Goal: Task Accomplishment & Management: Manage account settings

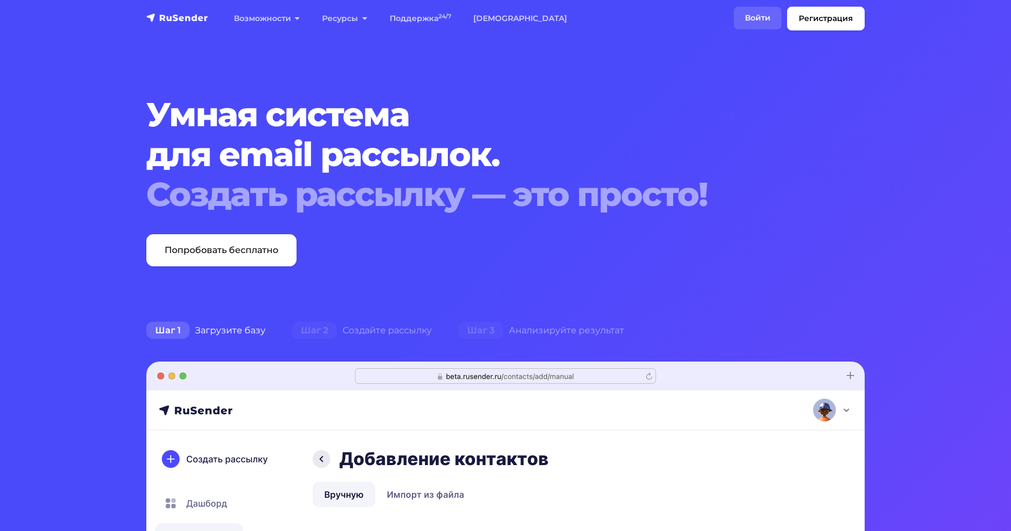
click at [767, 22] on link "Войти" at bounding box center [758, 18] width 48 height 23
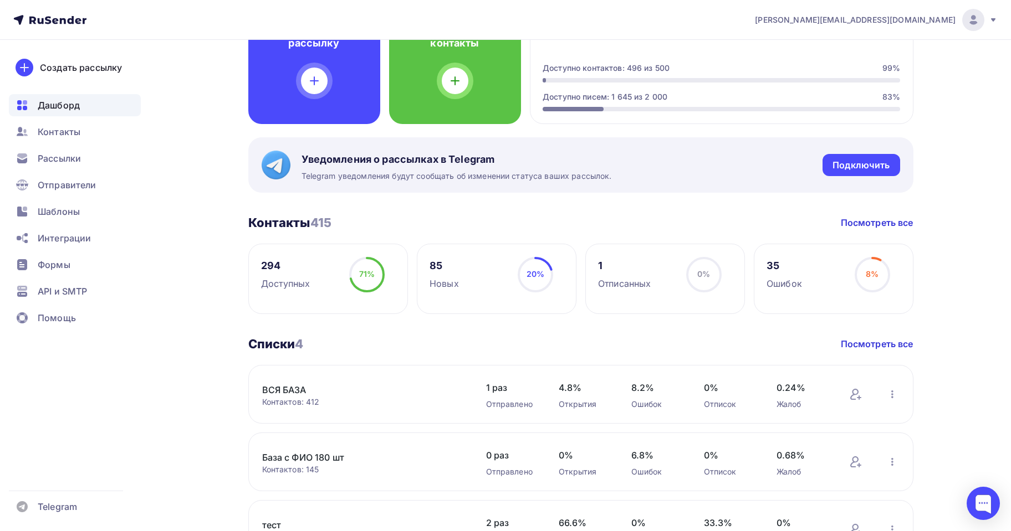
scroll to position [222, 0]
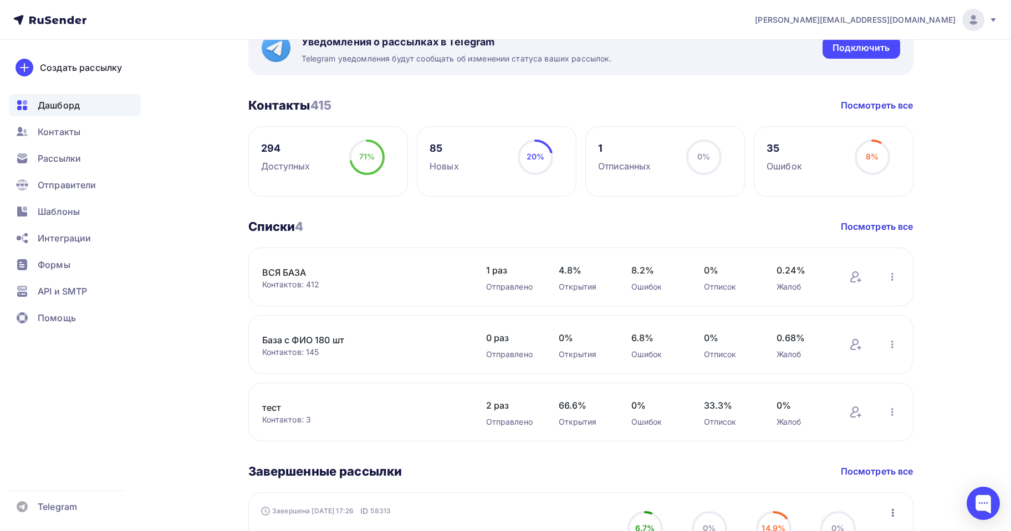
click at [292, 272] on link "ВСЯ БАЗА" at bounding box center [356, 272] width 188 height 13
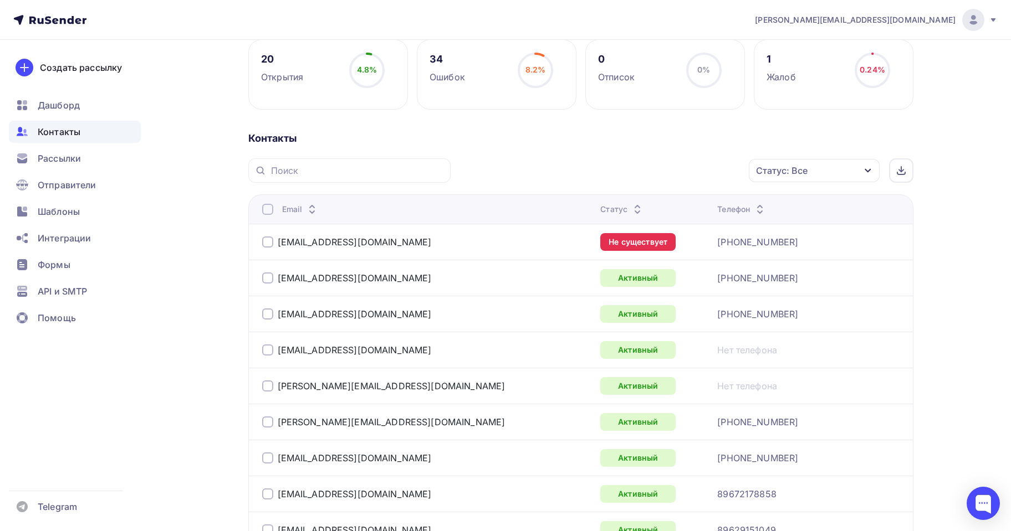
scroll to position [55, 0]
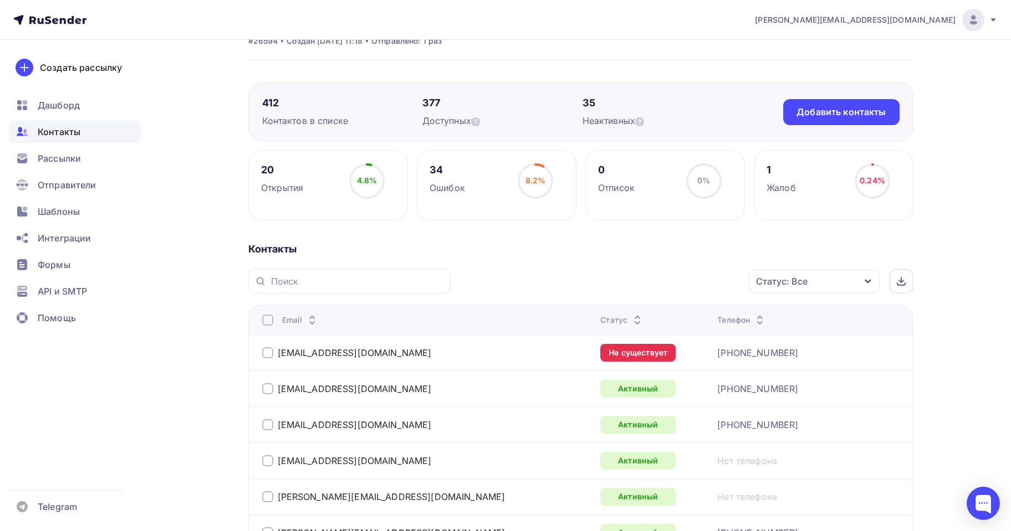
click at [817, 287] on div "Статус: Все" at bounding box center [814, 281] width 131 height 23
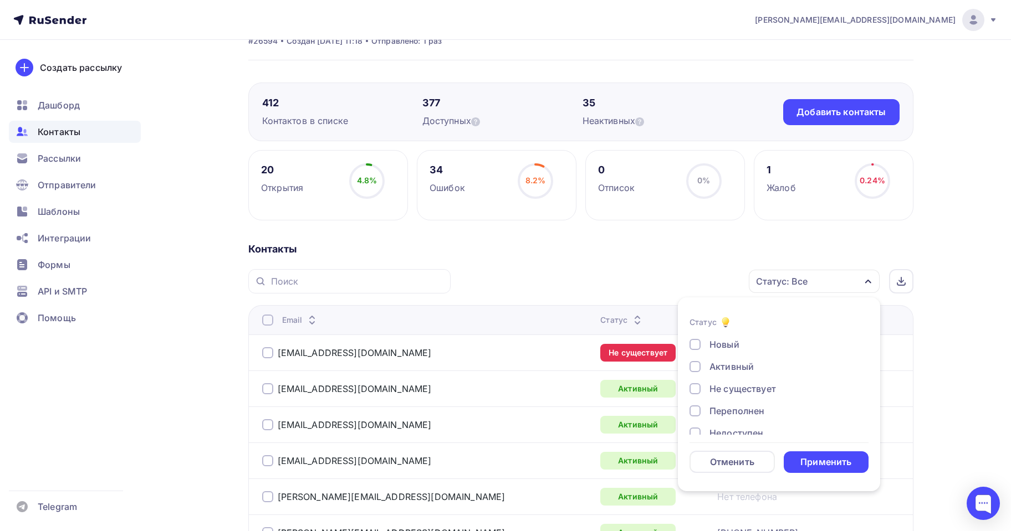
scroll to position [80, 0]
click at [723, 413] on div "Жалоба" at bounding box center [726, 419] width 35 height 13
click at [814, 466] on div "Применить" at bounding box center [825, 462] width 51 height 13
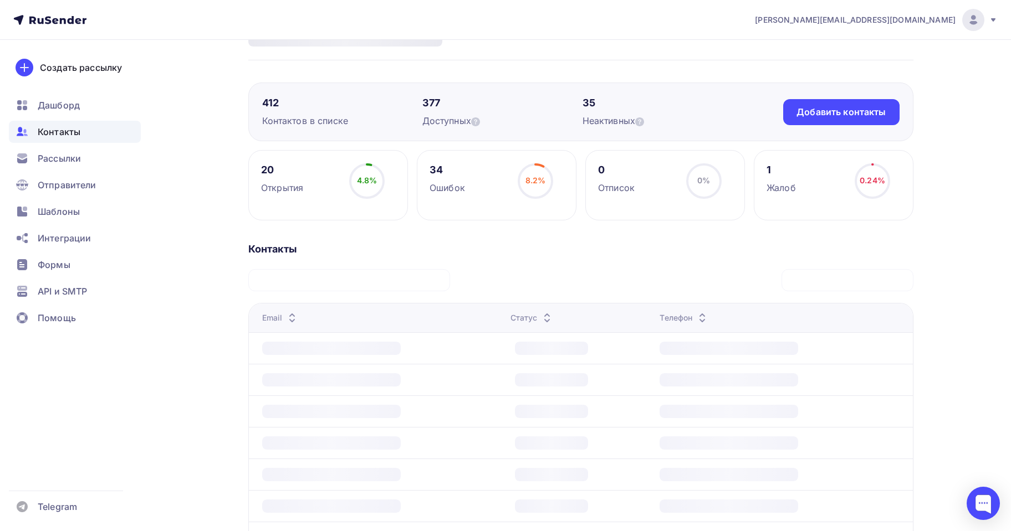
scroll to position [8, 0]
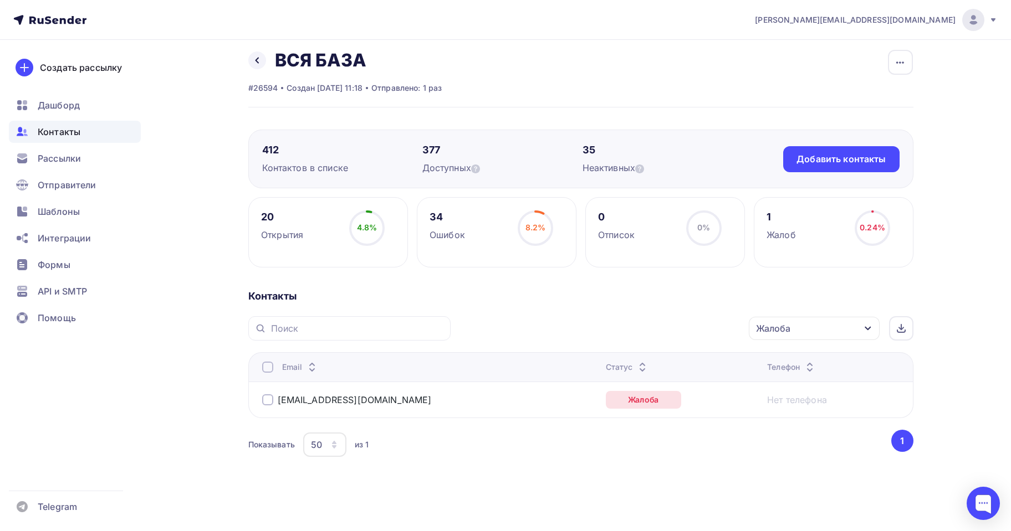
click at [779, 330] on div "Жалоба" at bounding box center [773, 328] width 34 height 13
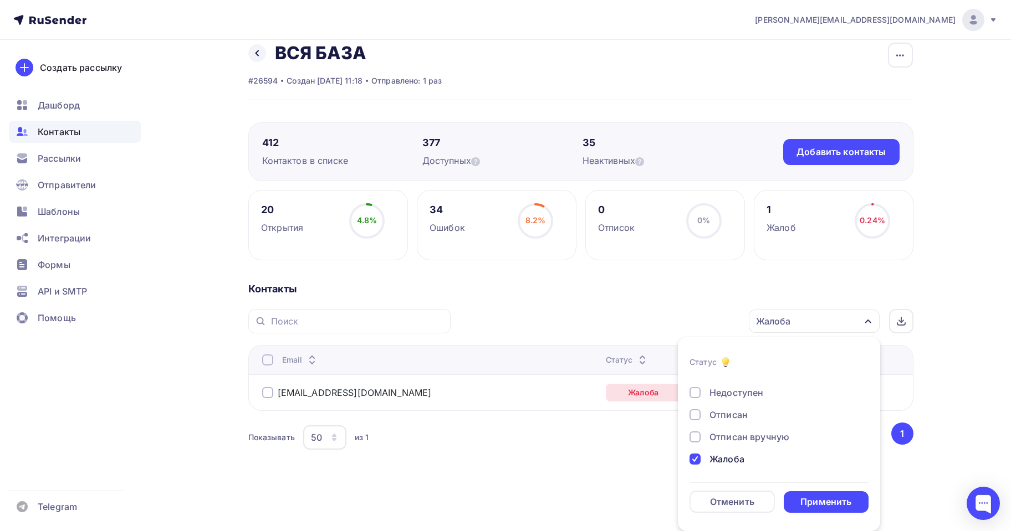
click at [698, 462] on div at bounding box center [694, 459] width 11 height 11
click at [568, 291] on div "Контакты" at bounding box center [580, 289] width 665 height 13
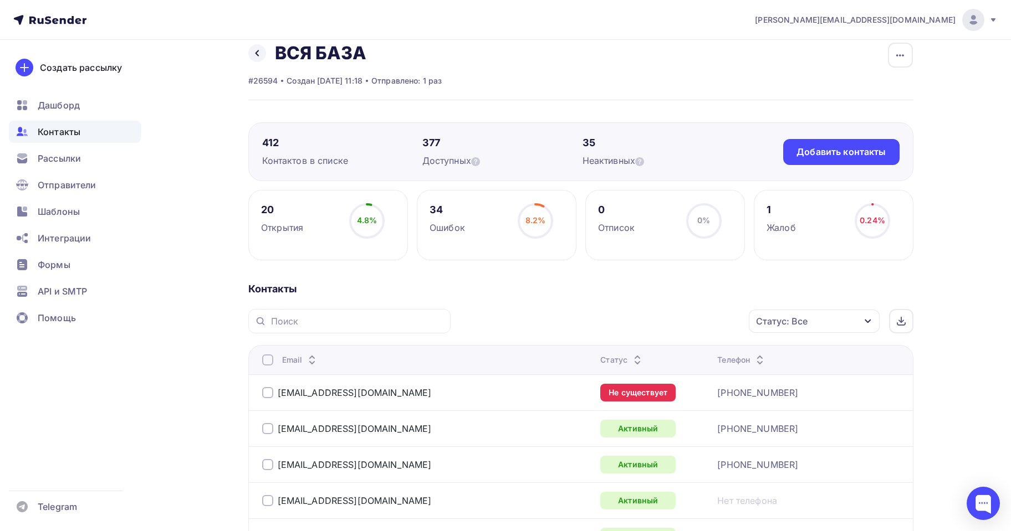
click at [262, 210] on div "20" at bounding box center [282, 209] width 42 height 13
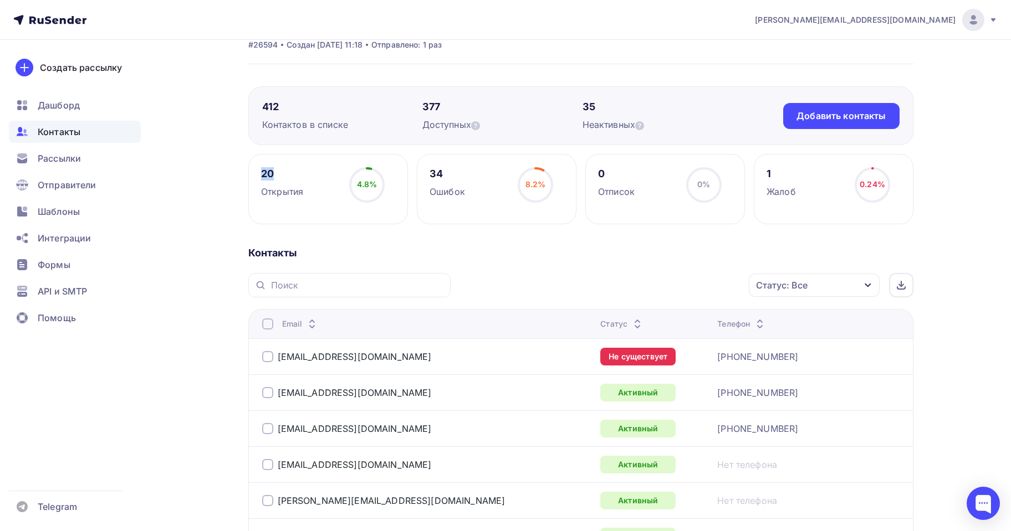
scroll to position [71, 0]
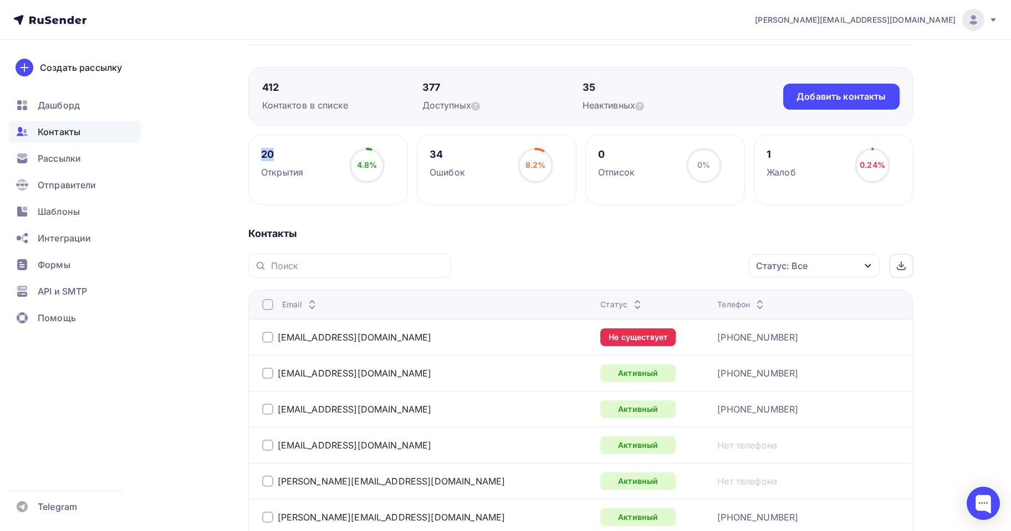
click at [270, 155] on div "20" at bounding box center [282, 154] width 42 height 13
click at [851, 267] on div "Статус: Все" at bounding box center [814, 265] width 131 height 23
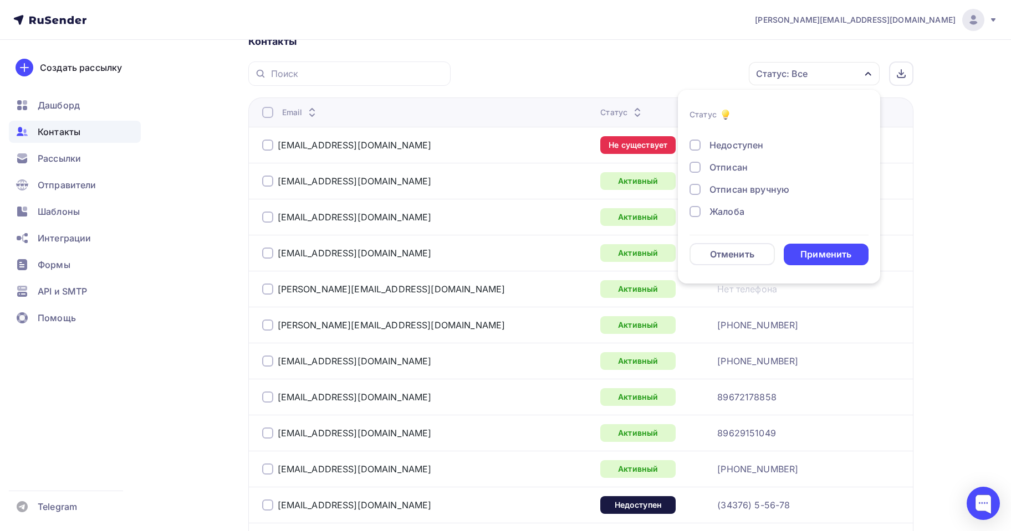
scroll to position [182, 0]
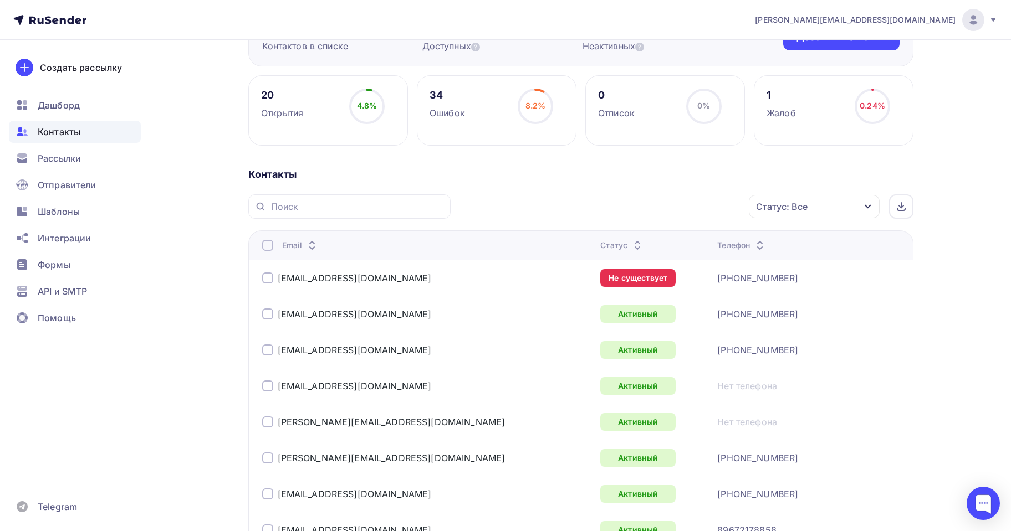
scroll to position [126, 0]
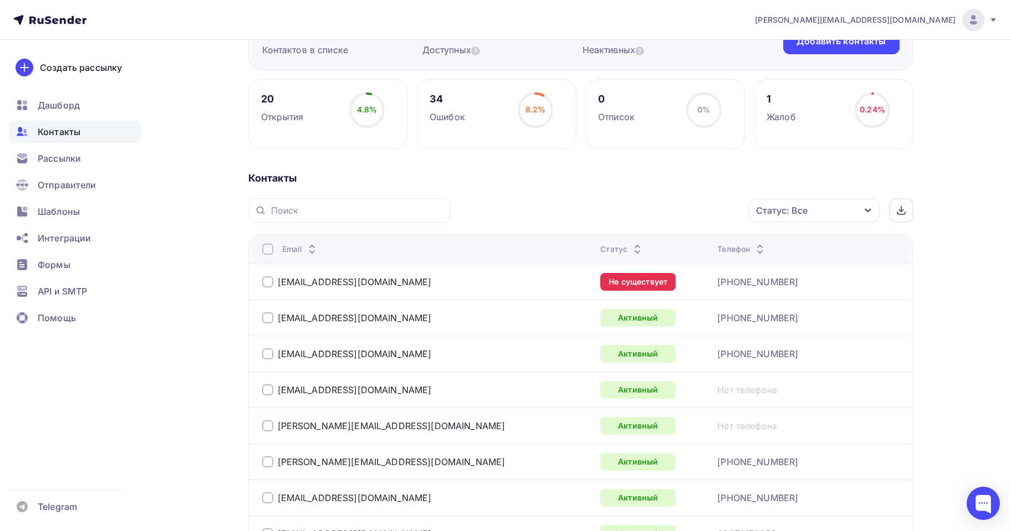
click at [272, 100] on div "20" at bounding box center [282, 99] width 42 height 13
click at [375, 103] on circle at bounding box center [366, 110] width 33 height 33
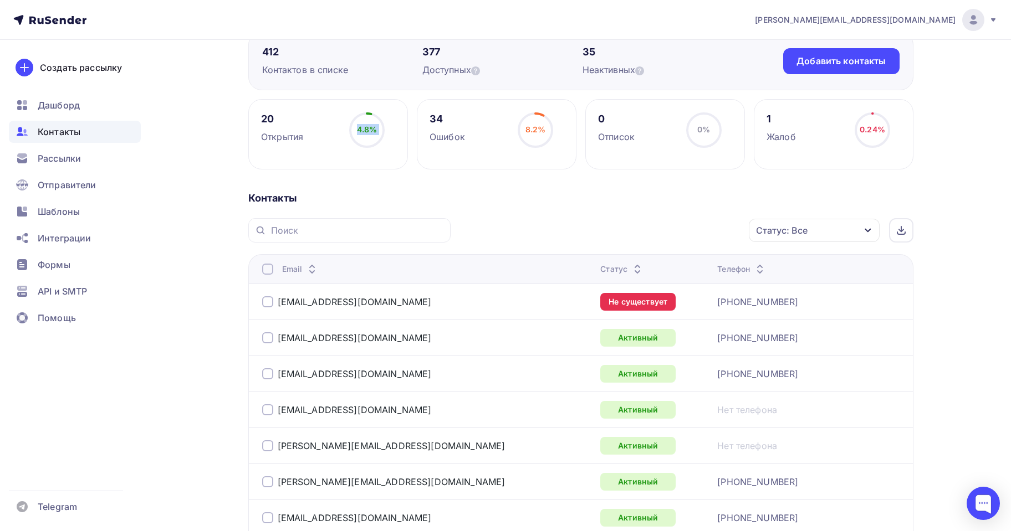
scroll to position [0, 0]
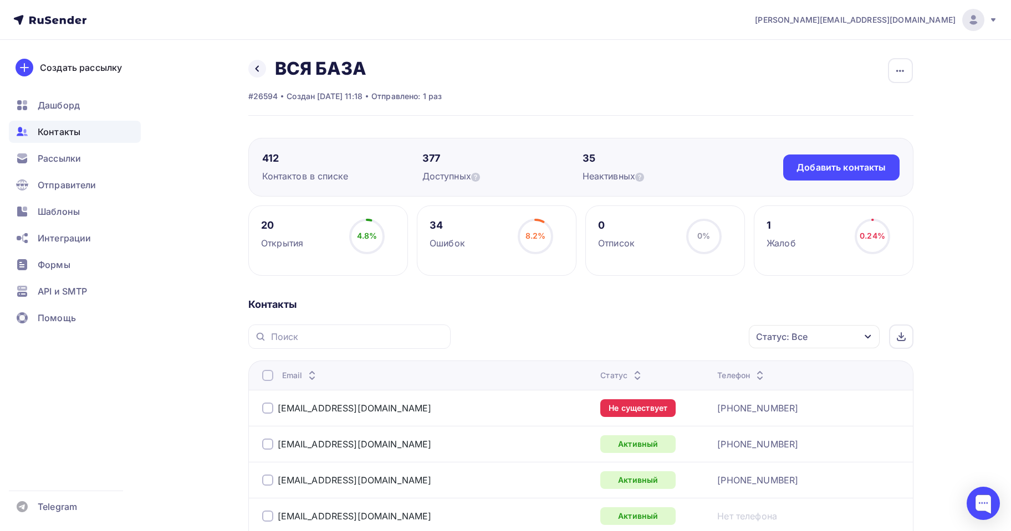
click at [299, 177] on div "Контактов в списке" at bounding box center [342, 176] width 160 height 13
click at [278, 237] on div "Открытия" at bounding box center [282, 243] width 42 height 13
click at [275, 228] on div "20" at bounding box center [282, 225] width 42 height 13
click at [269, 224] on div "20" at bounding box center [282, 225] width 42 height 13
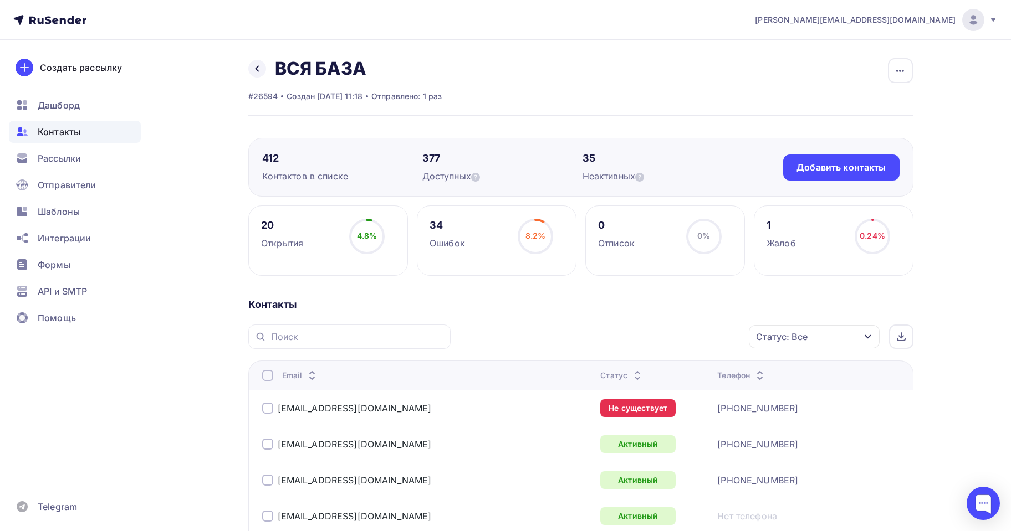
click at [271, 222] on div "20" at bounding box center [282, 225] width 42 height 13
click at [892, 339] on div at bounding box center [901, 337] width 24 height 24
click at [911, 65] on div "button" at bounding box center [900, 70] width 25 height 25
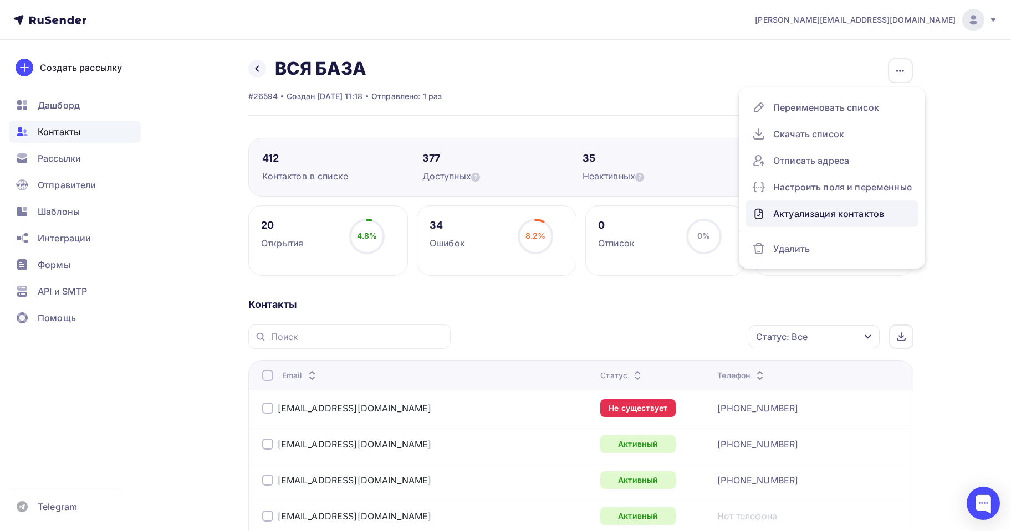
click at [858, 208] on div "Актуализация контактов" at bounding box center [832, 214] width 160 height 18
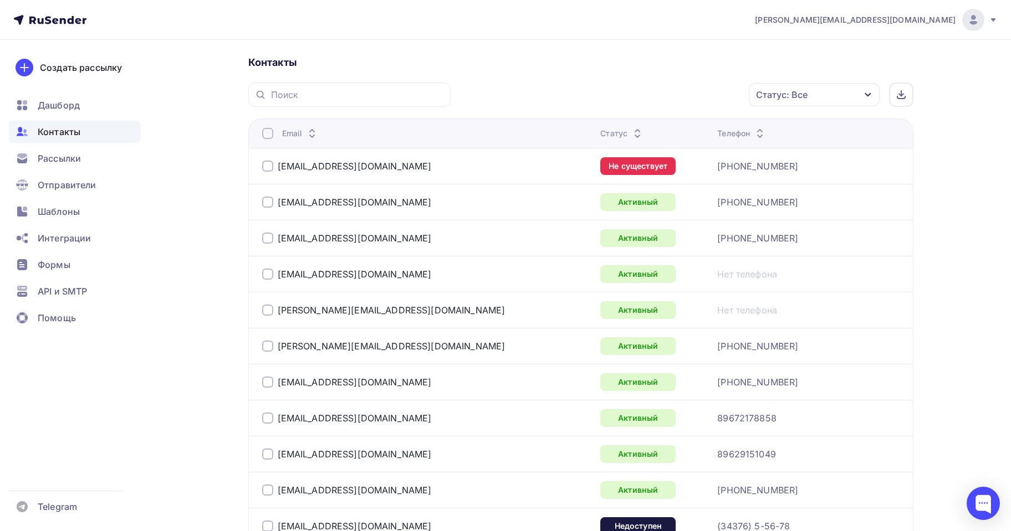
scroll to position [277, 0]
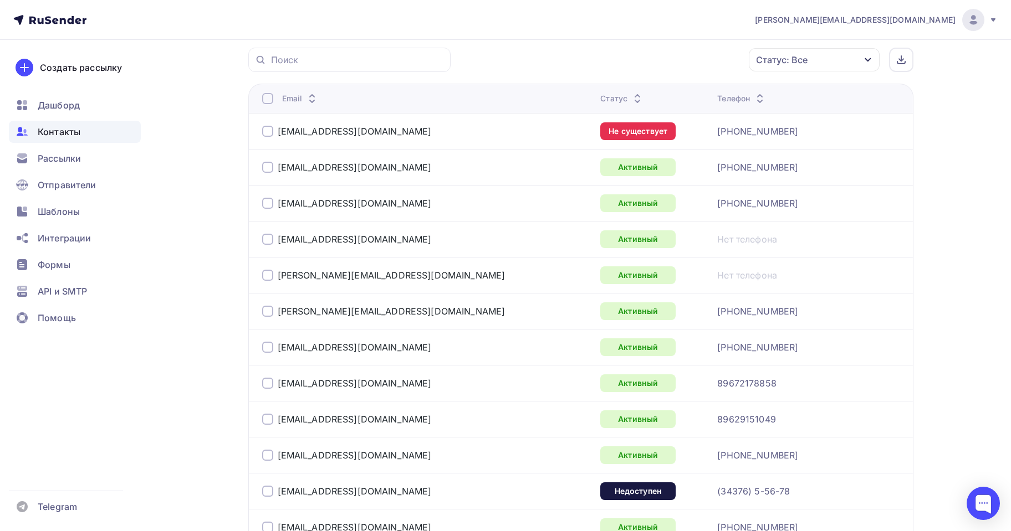
click at [600, 97] on div "Статус" at bounding box center [622, 98] width 44 height 11
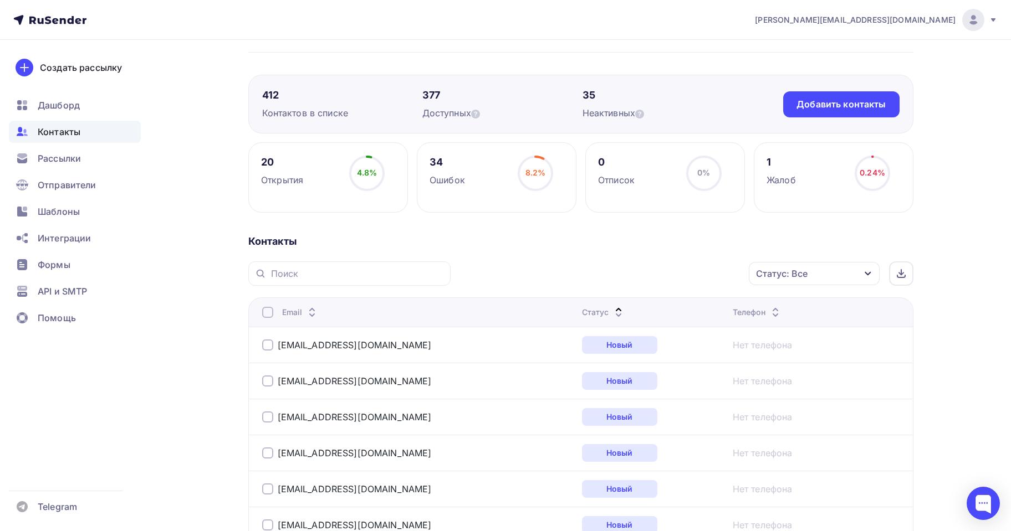
scroll to position [222, 0]
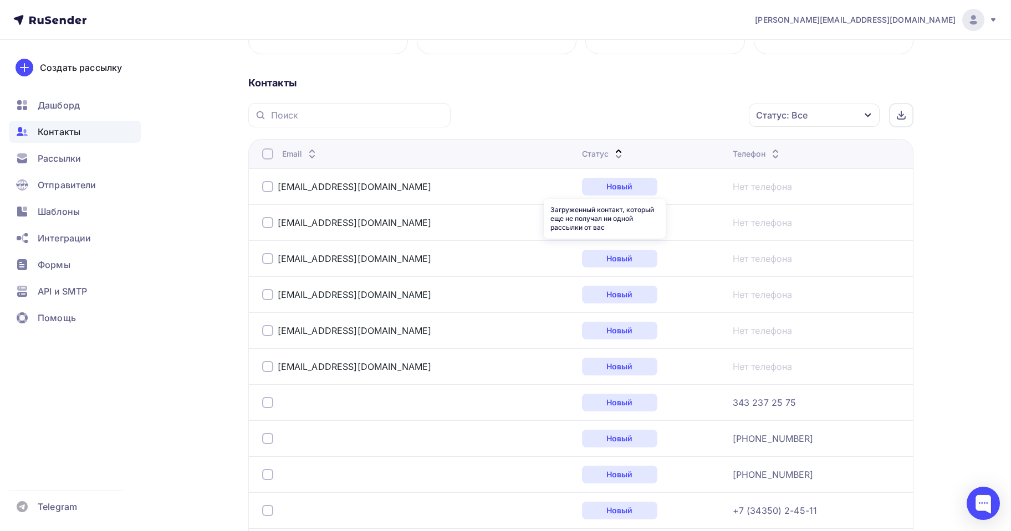
click at [592, 163] on th "Статус" at bounding box center [652, 153] width 151 height 29
click at [595, 158] on div "Статус" at bounding box center [604, 153] width 44 height 11
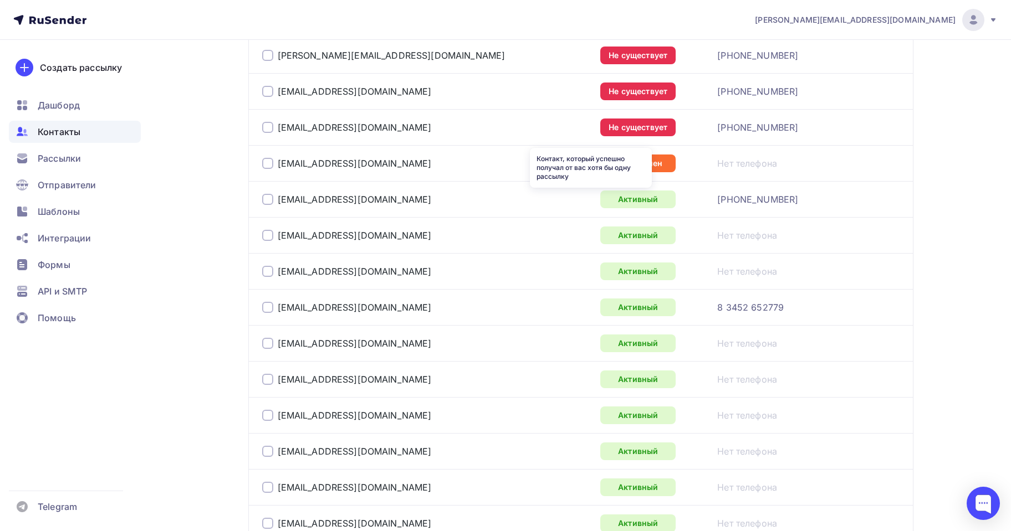
scroll to position [1496, 0]
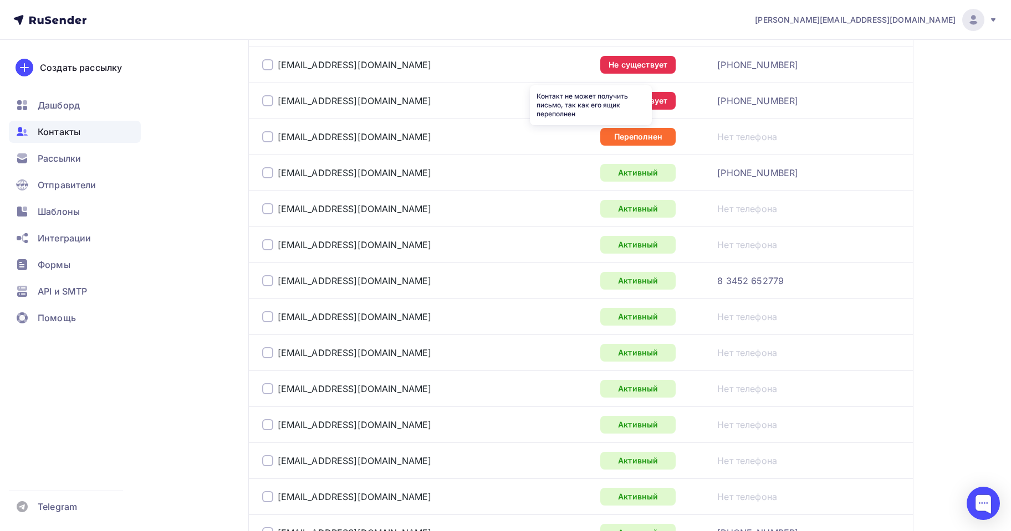
click at [600, 134] on div "Переполнен" at bounding box center [637, 137] width 75 height 18
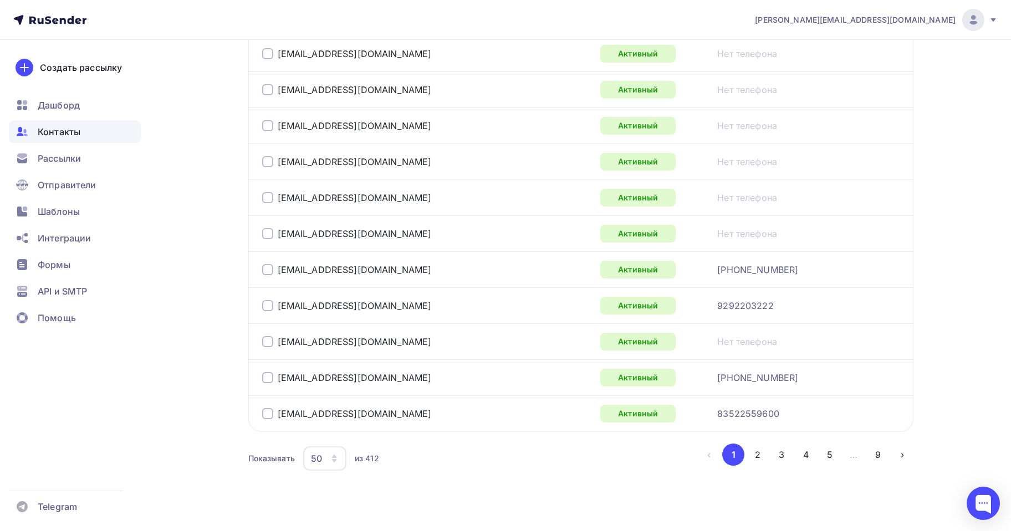
scroll to position [1773, 0]
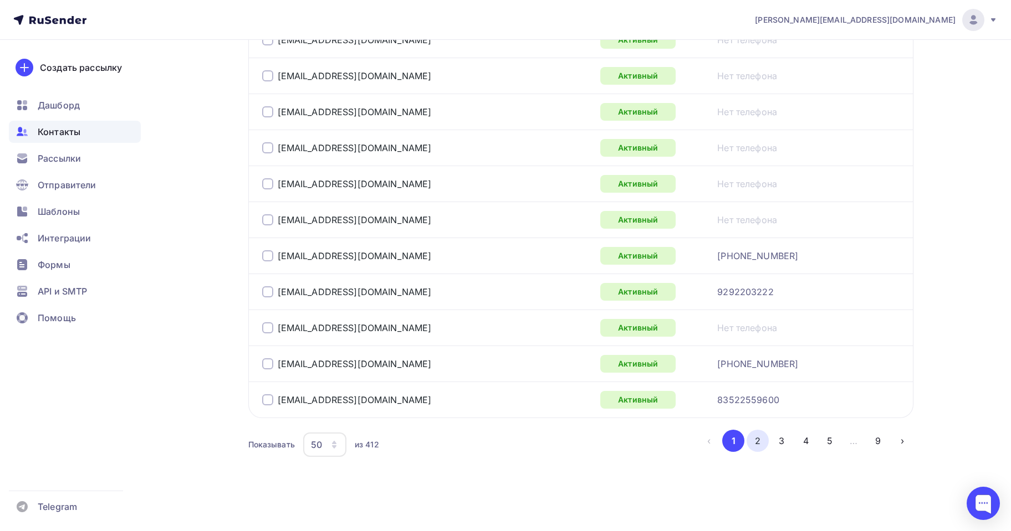
click at [760, 435] on button "2" at bounding box center [757, 441] width 22 height 22
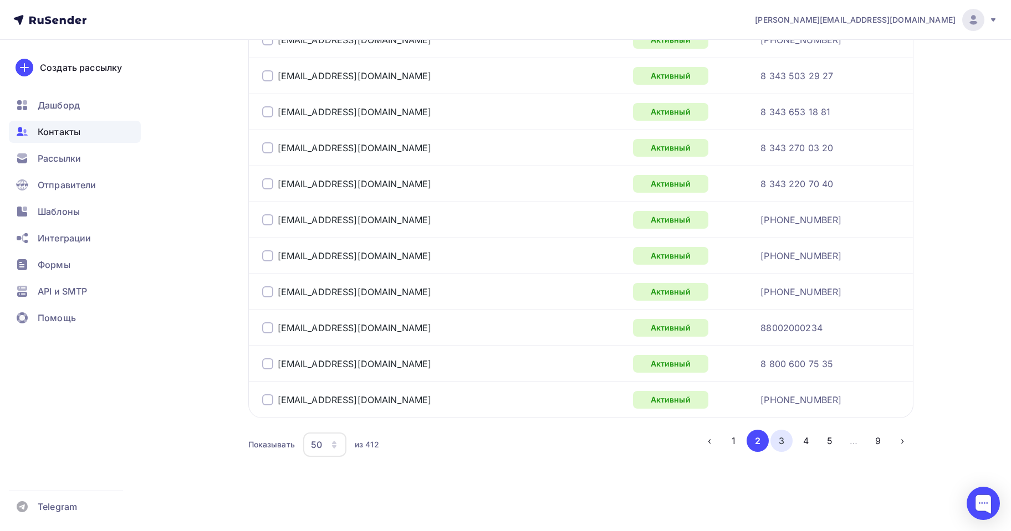
click at [777, 431] on button "3" at bounding box center [781, 441] width 22 height 22
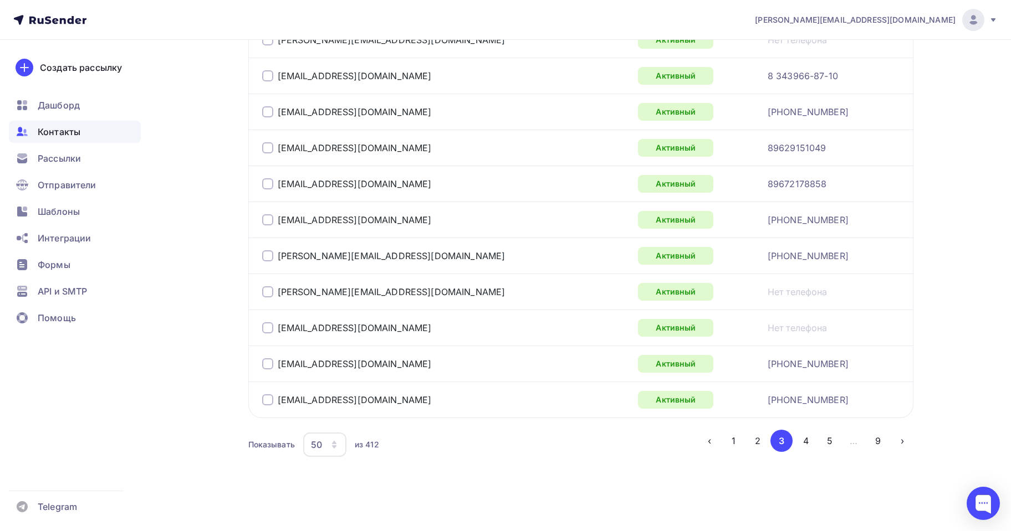
click at [801, 438] on button "4" at bounding box center [806, 441] width 22 height 22
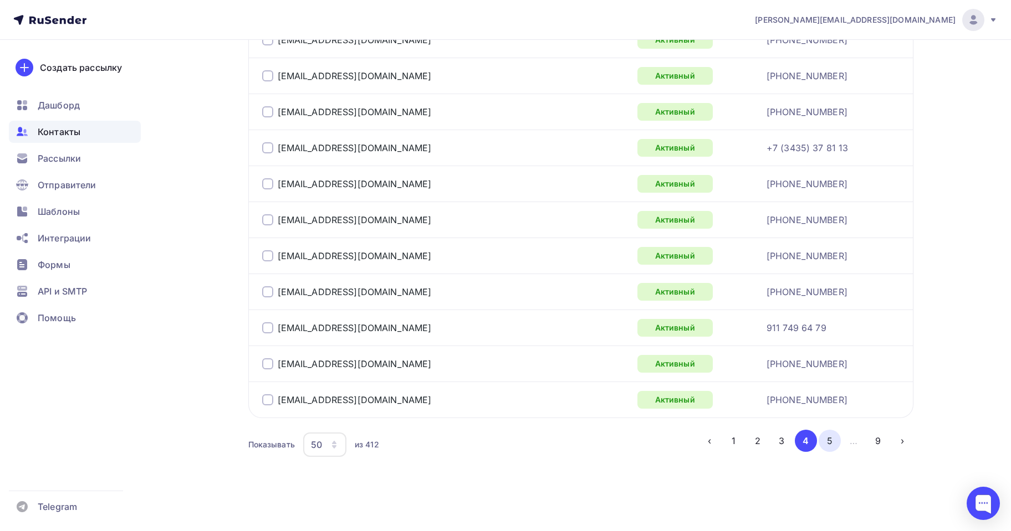
click at [828, 435] on button "5" at bounding box center [829, 441] width 22 height 22
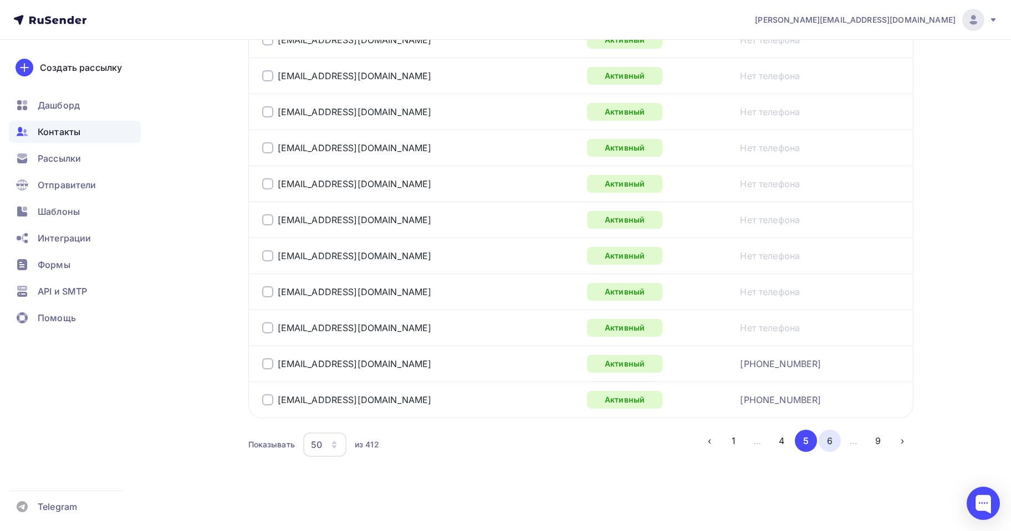
click at [832, 438] on button "6" at bounding box center [829, 441] width 22 height 22
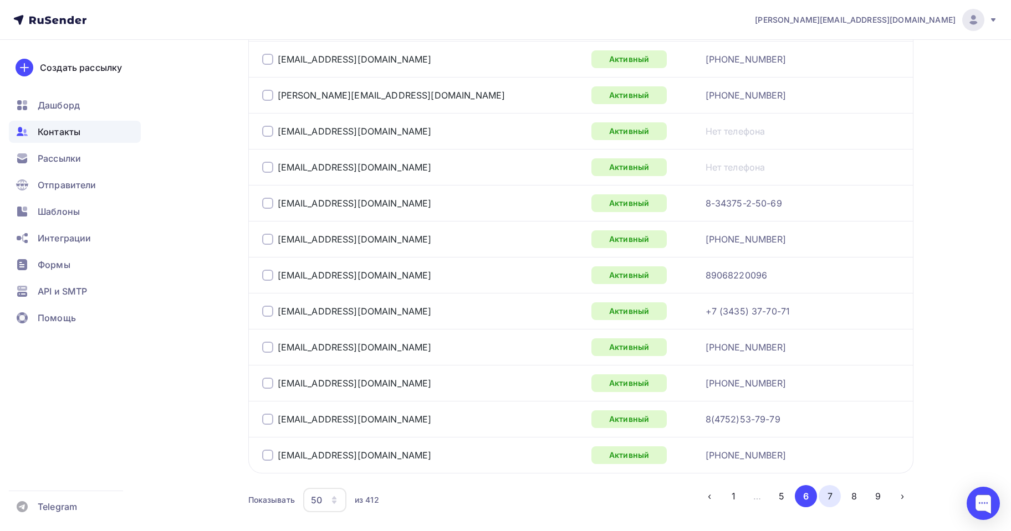
click at [825, 490] on button "7" at bounding box center [829, 496] width 22 height 22
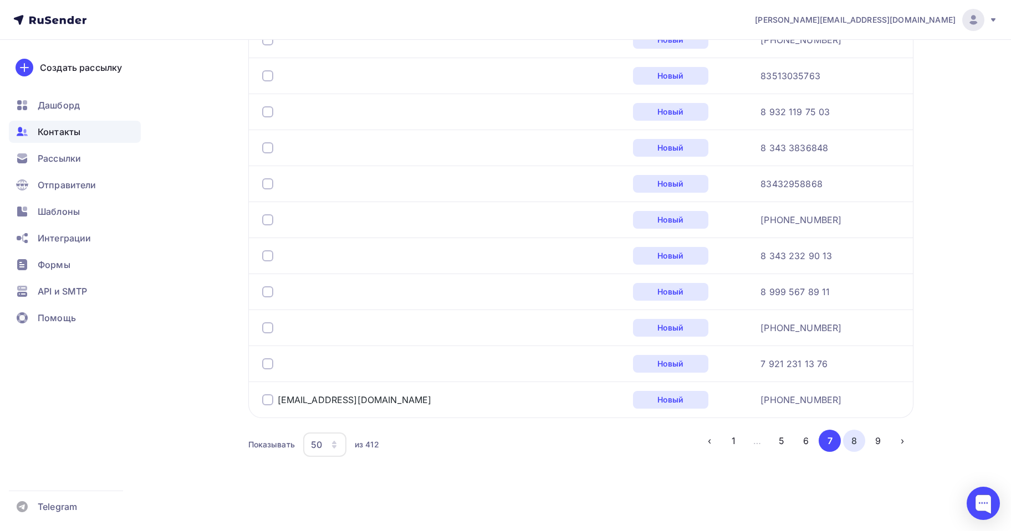
click at [858, 439] on button "8" at bounding box center [854, 441] width 22 height 22
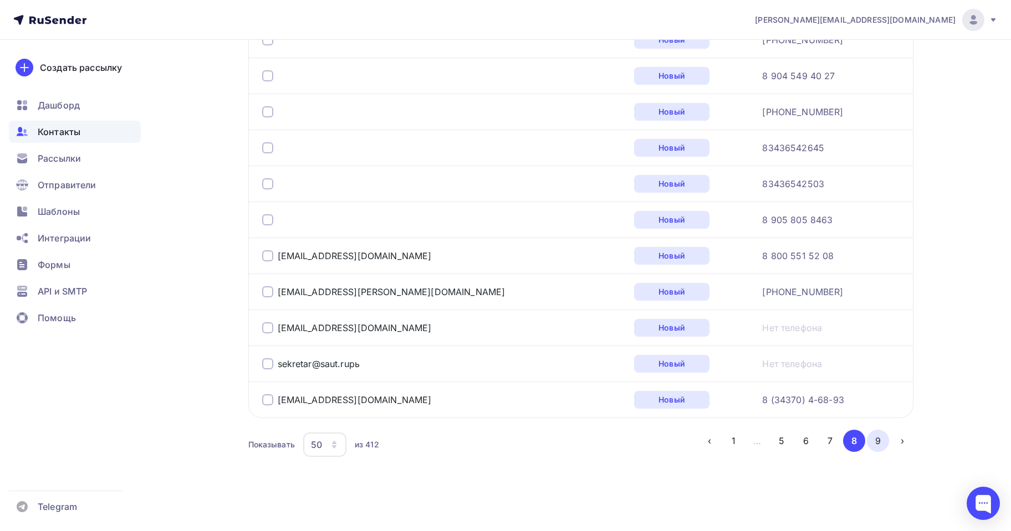
click at [872, 437] on button "9" at bounding box center [878, 441] width 22 height 22
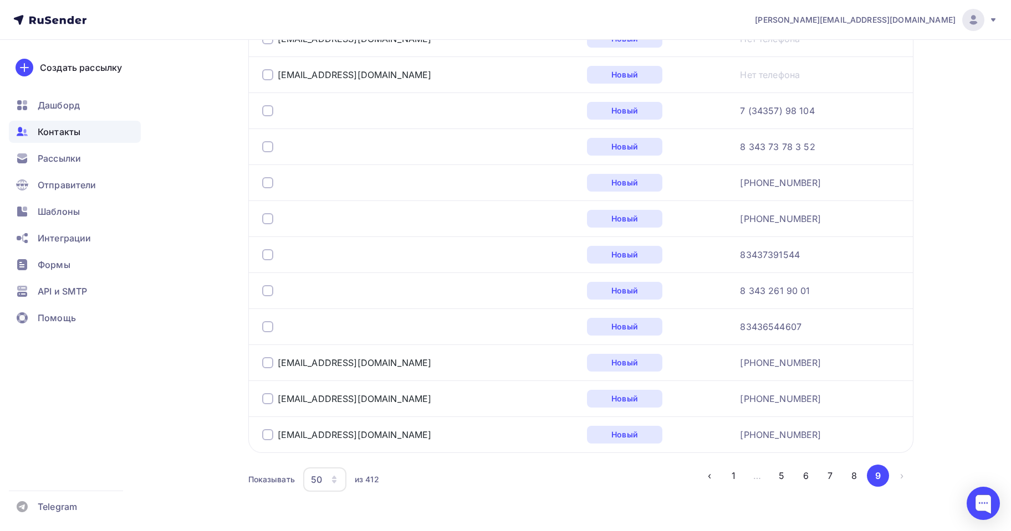
scroll to position [404, 0]
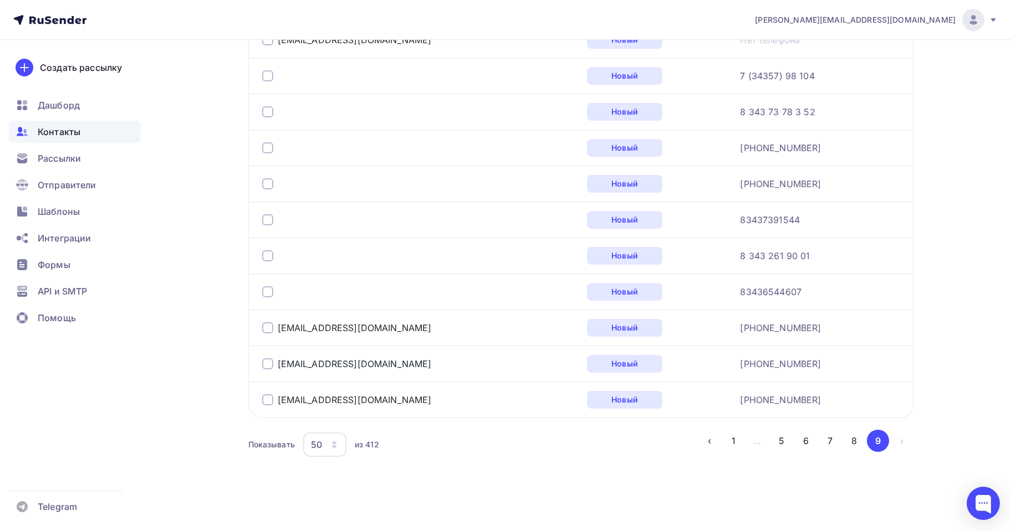
drag, startPoint x: 895, startPoint y: 441, endPoint x: 902, endPoint y: 440, distance: 6.2
click at [898, 441] on li "›" at bounding box center [901, 441] width 24 height 22
click at [902, 440] on li "›" at bounding box center [901, 441] width 24 height 22
click at [902, 441] on li "›" at bounding box center [901, 441] width 24 height 22
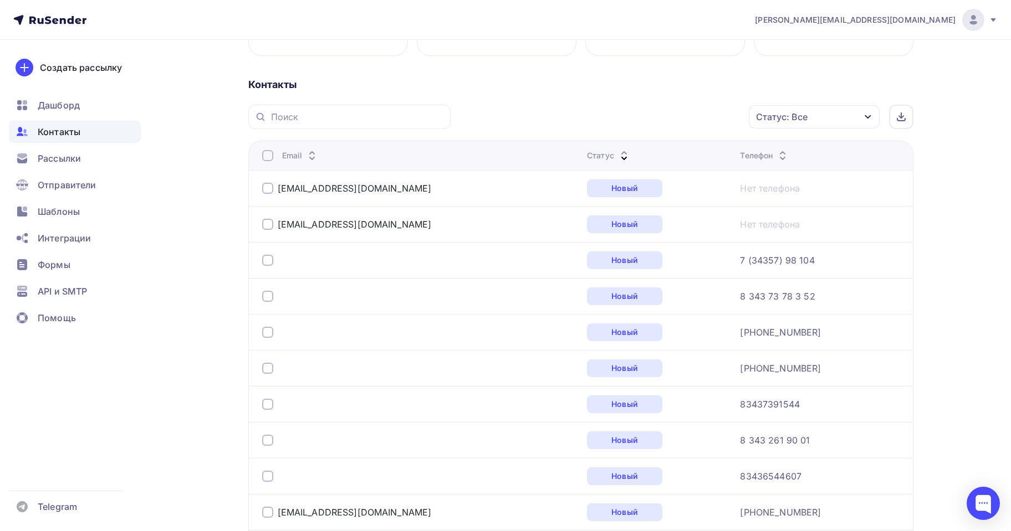
scroll to position [0, 0]
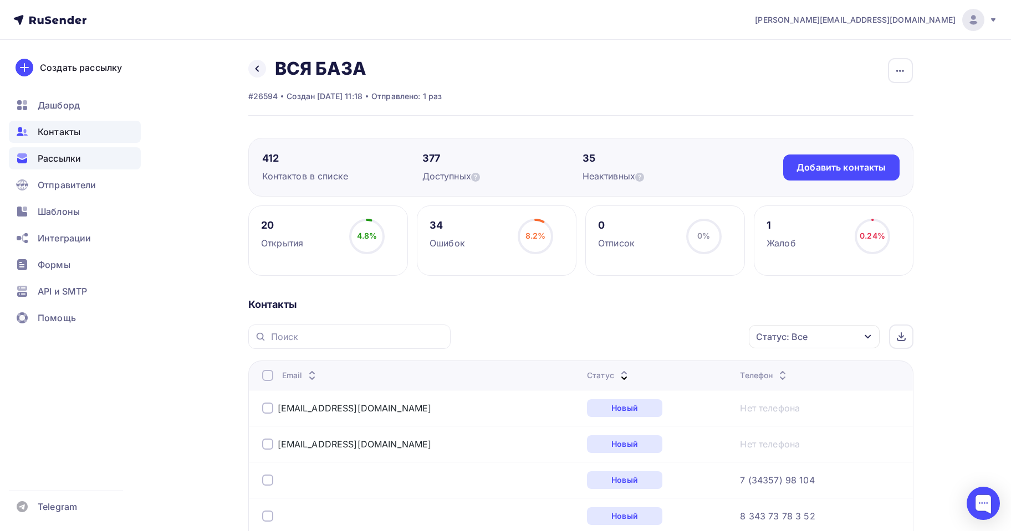
click at [52, 154] on span "Рассылки" at bounding box center [59, 158] width 43 height 13
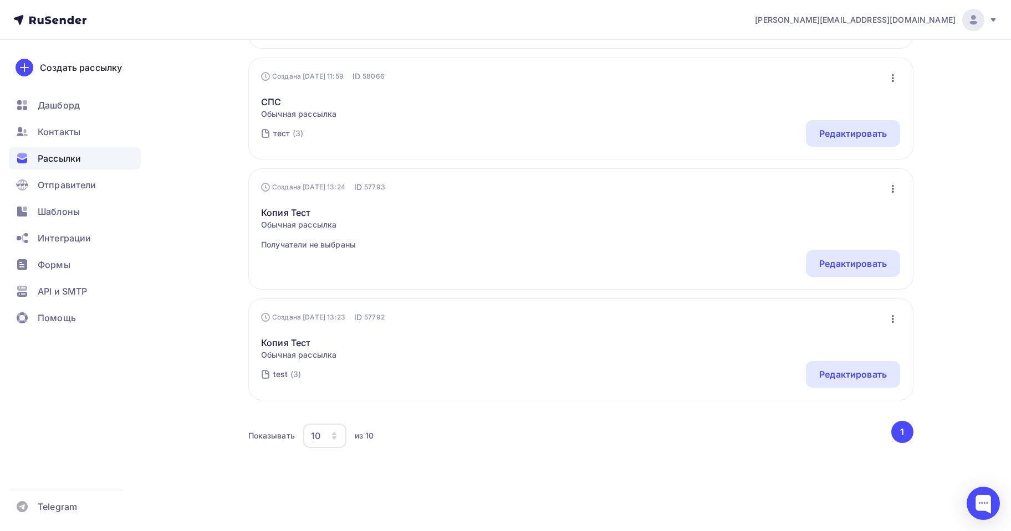
scroll to position [892, 0]
drag, startPoint x: 892, startPoint y: 323, endPoint x: 890, endPoint y: 317, distance: 6.2
click at [892, 320] on button "button" at bounding box center [892, 316] width 14 height 14
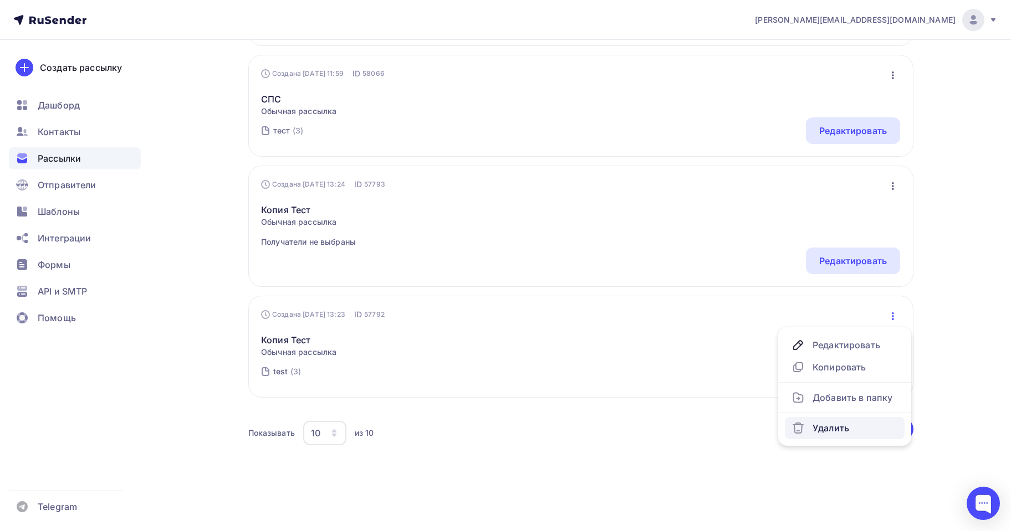
click at [837, 432] on div "Удалить" at bounding box center [844, 428] width 106 height 13
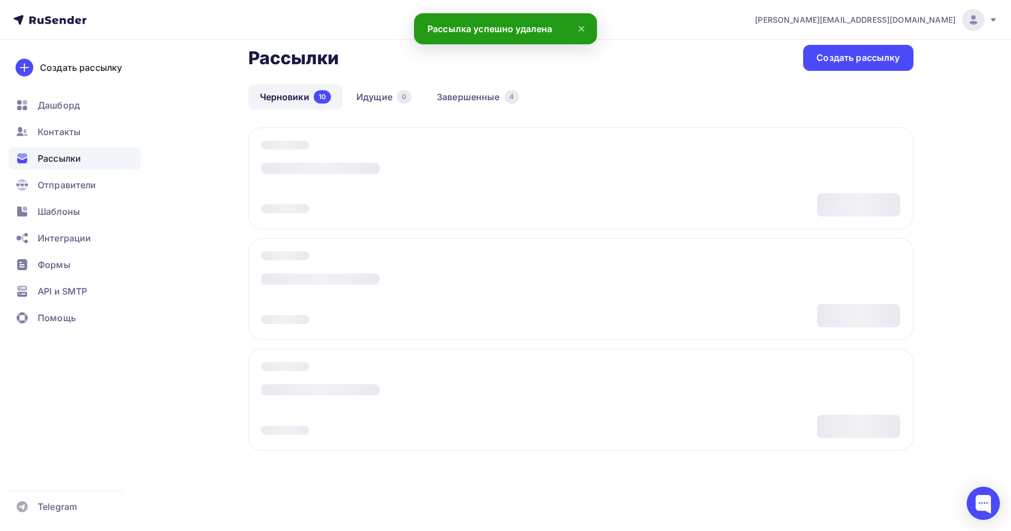
scroll to position [13, 0]
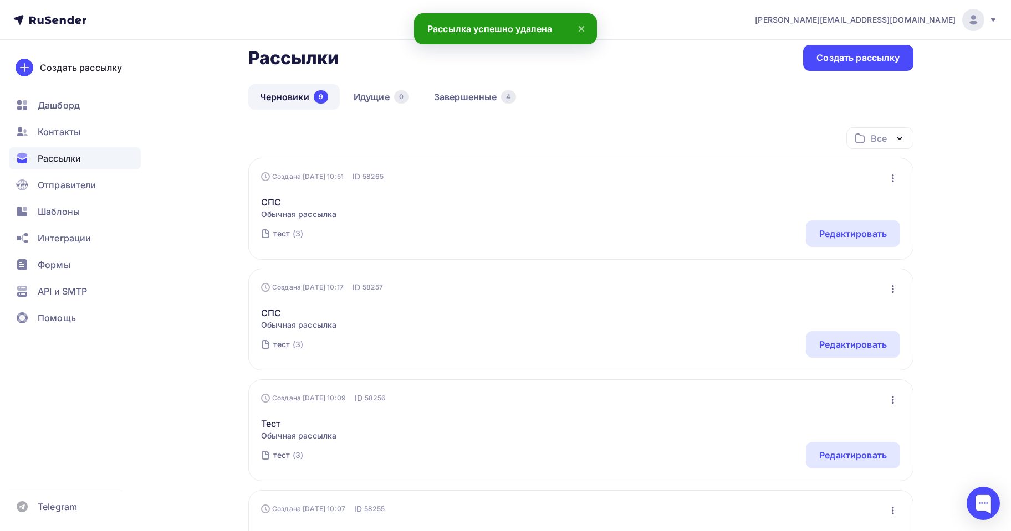
click at [889, 181] on icon "button" at bounding box center [892, 178] width 13 height 13
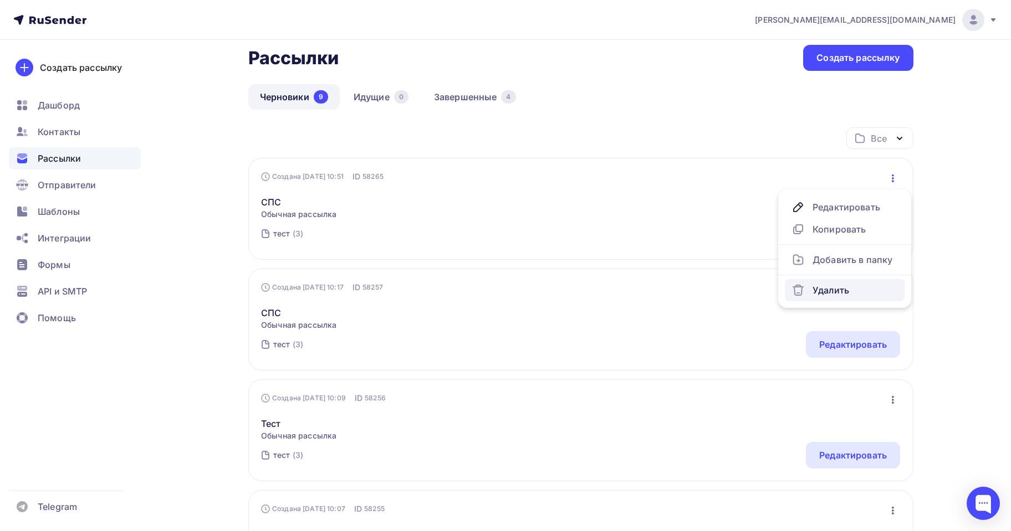
click at [831, 296] on div "Удалить" at bounding box center [844, 290] width 106 height 13
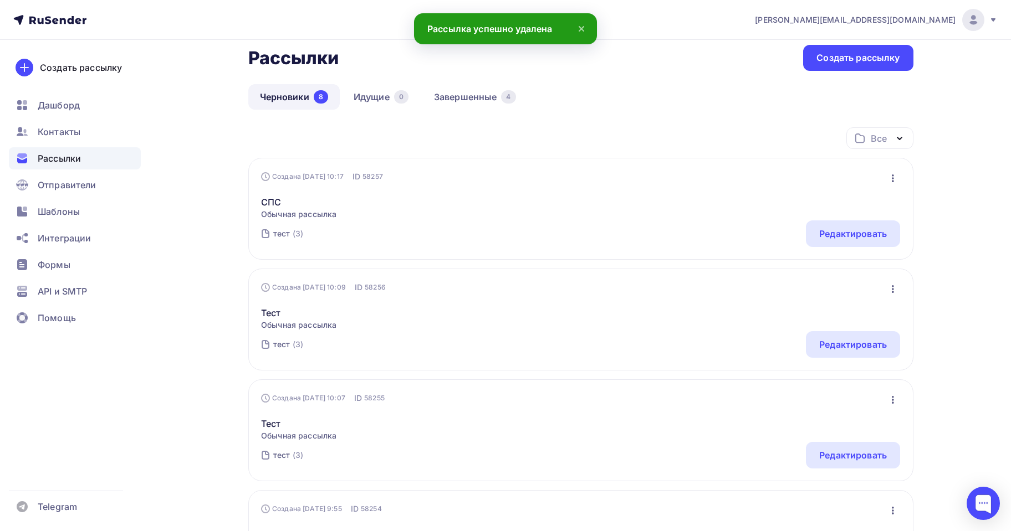
click at [890, 178] on icon "button" at bounding box center [892, 178] width 13 height 13
click at [837, 291] on div "Удалить" at bounding box center [844, 290] width 106 height 13
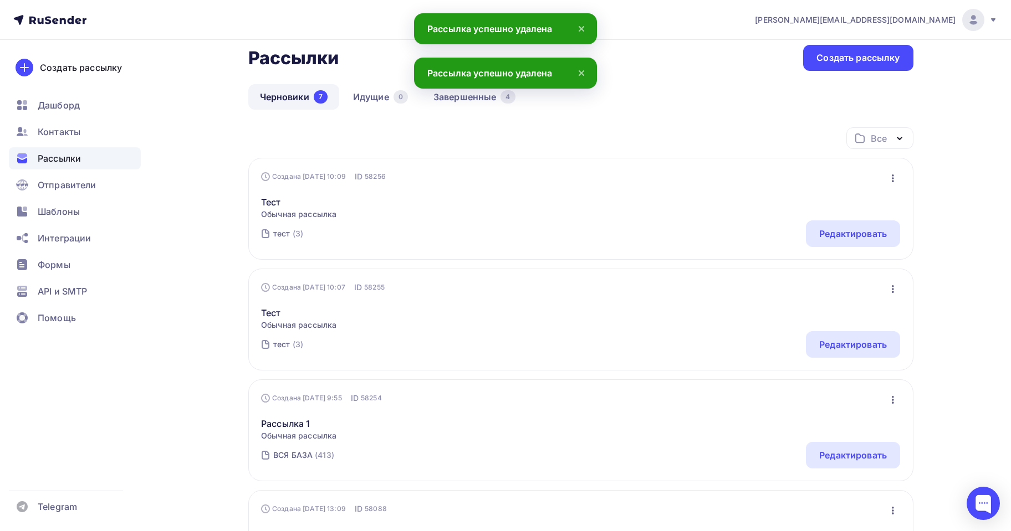
click at [893, 180] on icon "button" at bounding box center [892, 178] width 13 height 13
click at [854, 295] on div "Удалить" at bounding box center [844, 290] width 106 height 13
click at [894, 178] on icon "button" at bounding box center [892, 178] width 13 height 13
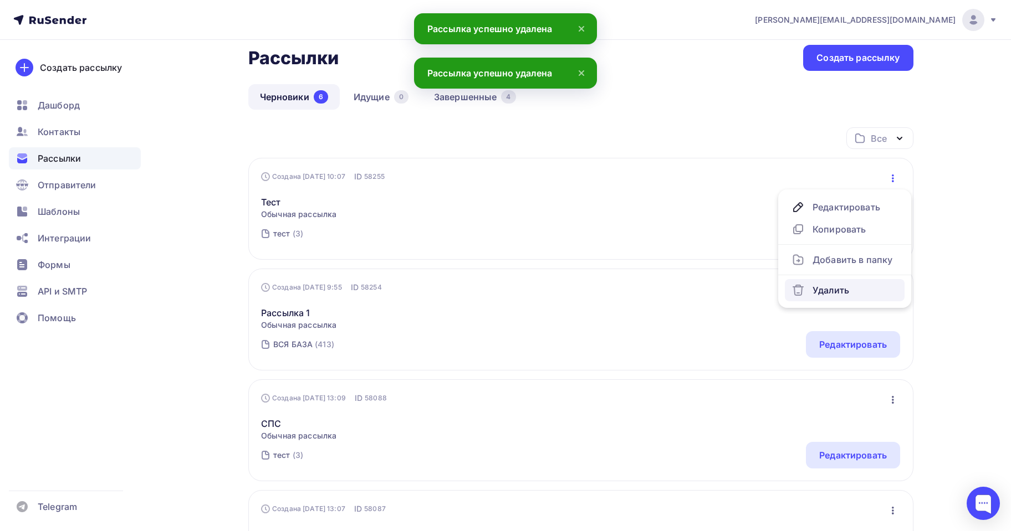
click at [843, 295] on div "Удалить" at bounding box center [844, 290] width 106 height 13
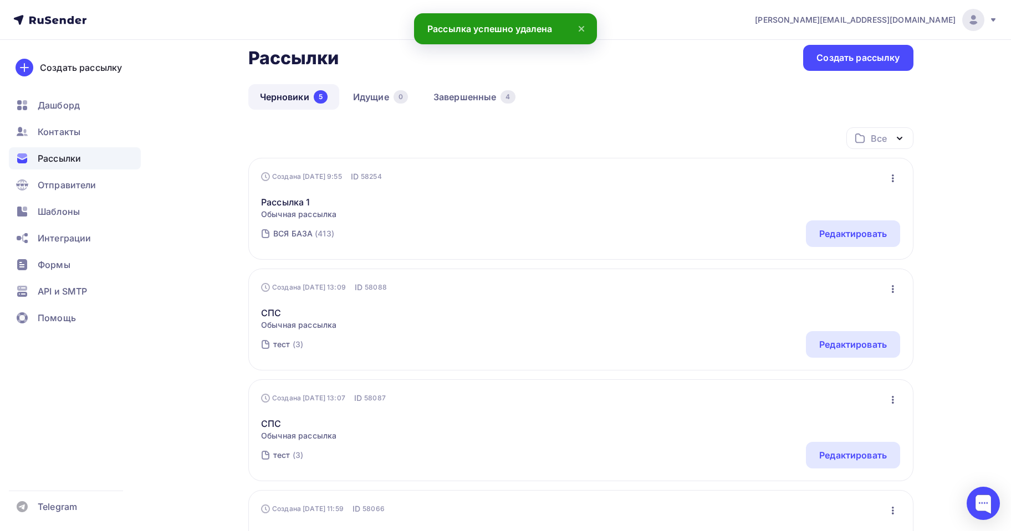
click at [891, 285] on icon "button" at bounding box center [892, 289] width 13 height 13
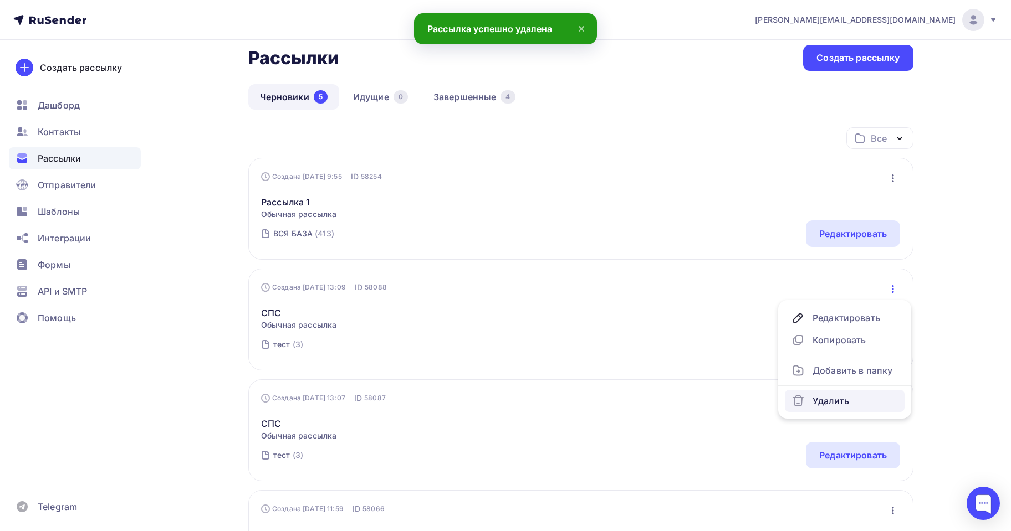
click at [840, 406] on div "Удалить" at bounding box center [844, 401] width 106 height 13
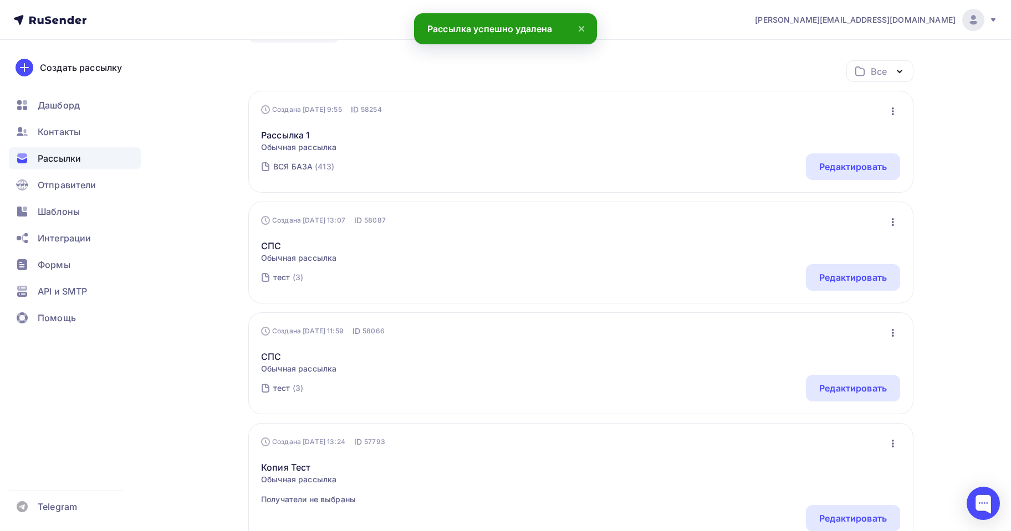
scroll to position [179, 0]
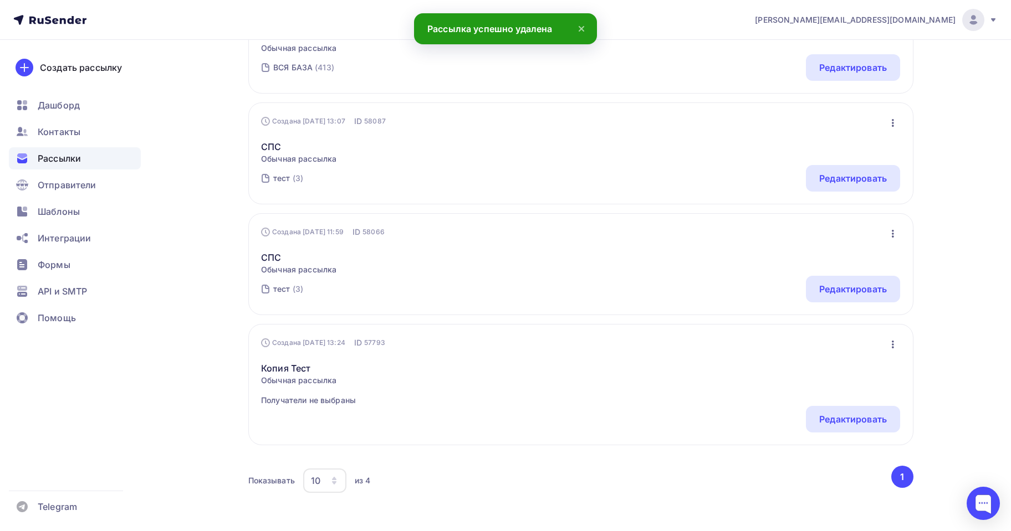
click at [891, 124] on icon "button" at bounding box center [892, 122] width 13 height 13
click at [841, 233] on div "Удалить" at bounding box center [844, 234] width 106 height 13
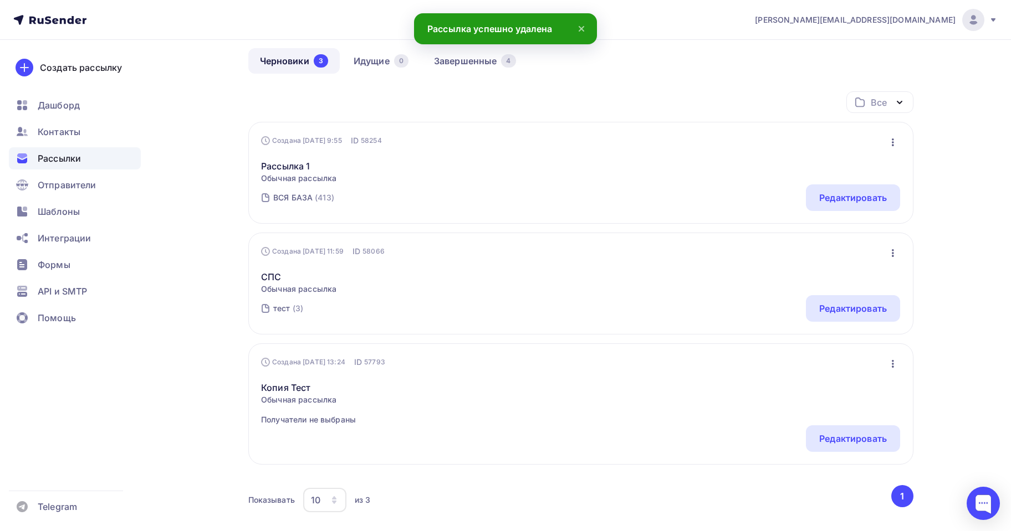
scroll to position [68, 0]
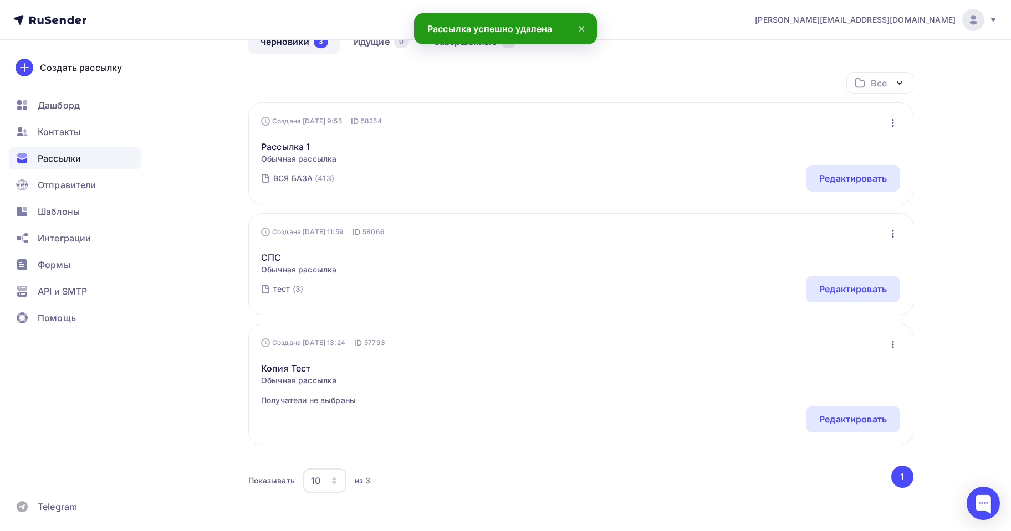
click at [892, 233] on icon "button" at bounding box center [892, 233] width 13 height 13
click at [810, 347] on div "Удалить" at bounding box center [844, 345] width 106 height 13
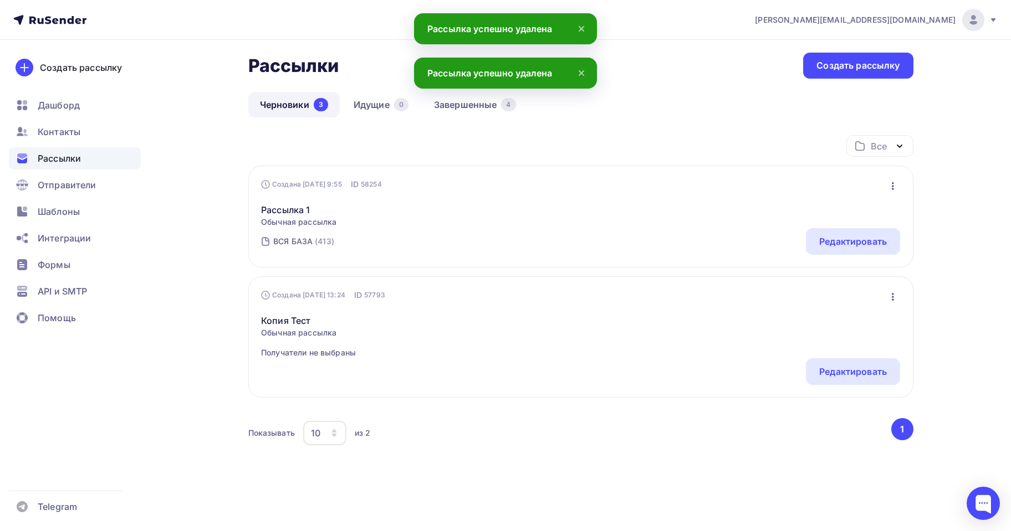
scroll to position [5, 0]
click at [894, 297] on icon "button" at bounding box center [892, 296] width 13 height 13
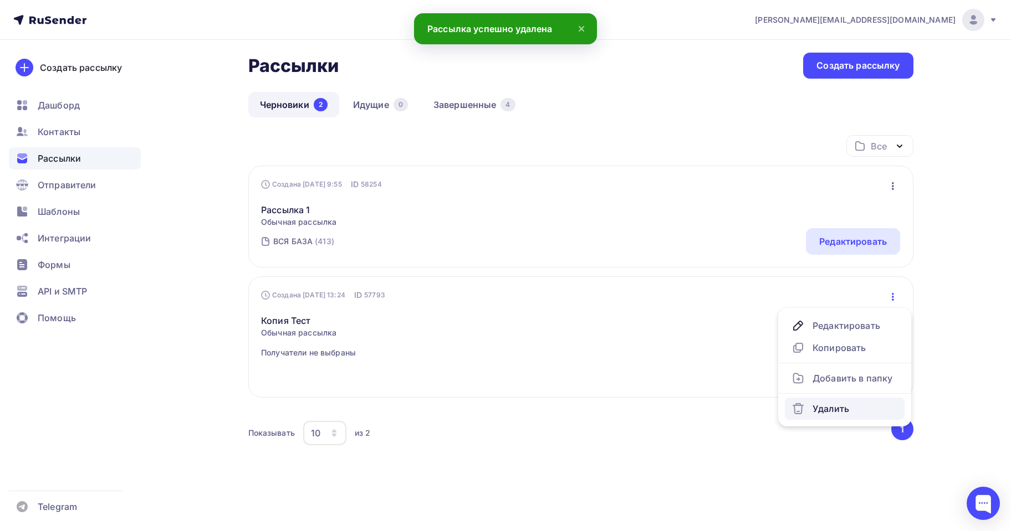
click at [820, 408] on div "Удалить" at bounding box center [844, 408] width 106 height 13
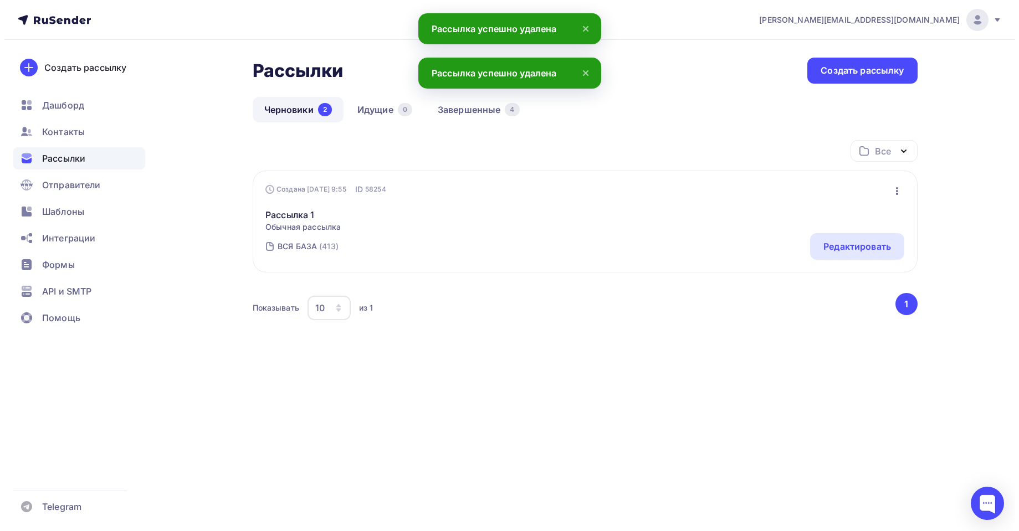
scroll to position [0, 0]
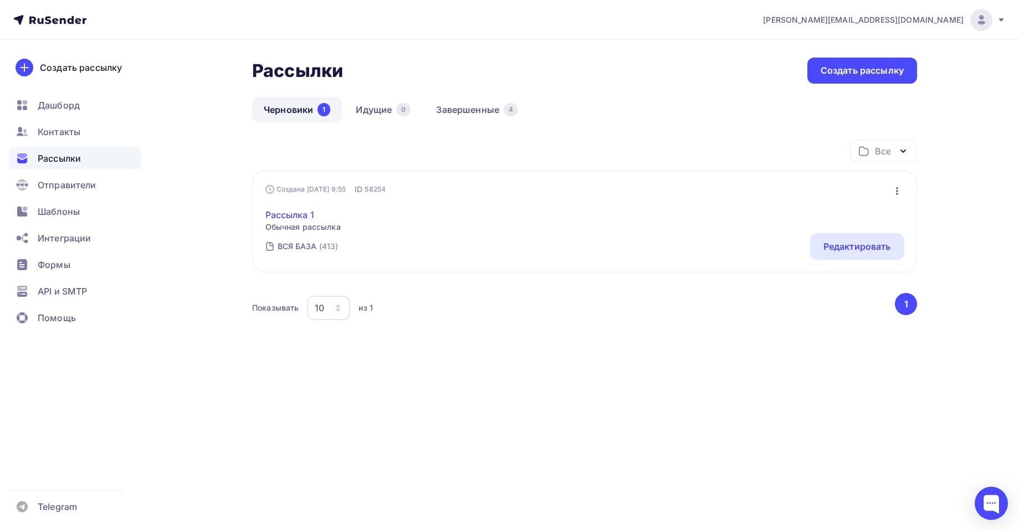
click at [298, 214] on link "Рассылка 1" at bounding box center [302, 214] width 75 height 13
drag, startPoint x: 50, startPoint y: 74, endPoint x: 50, endPoint y: 54, distance: 19.9
click at [51, 52] on div "Создать рассылку Дашборд Контакты Рассылки Отправители Шаблоны Интеграции Формы…" at bounding box center [75, 285] width 150 height 491
click at [54, 106] on span "Дашборд" at bounding box center [59, 105] width 42 height 13
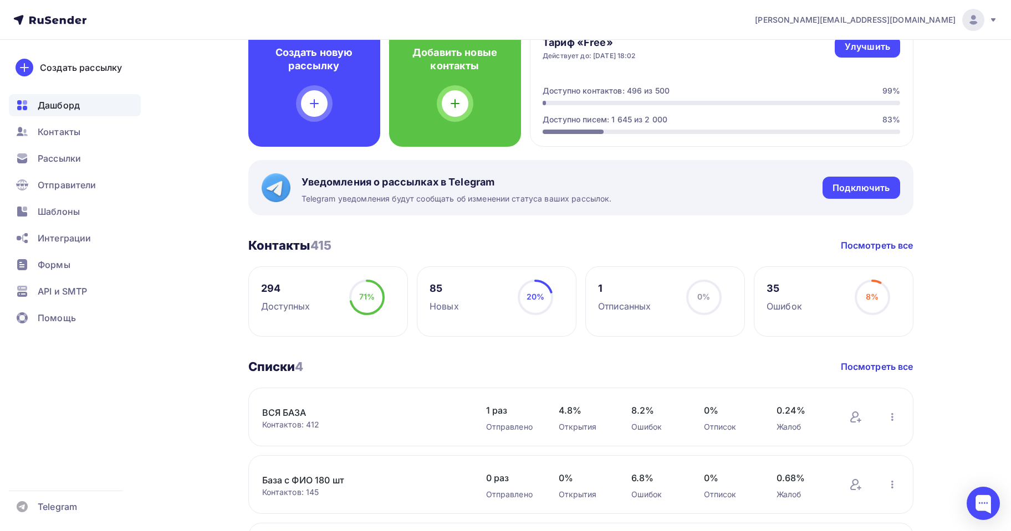
scroll to position [166, 0]
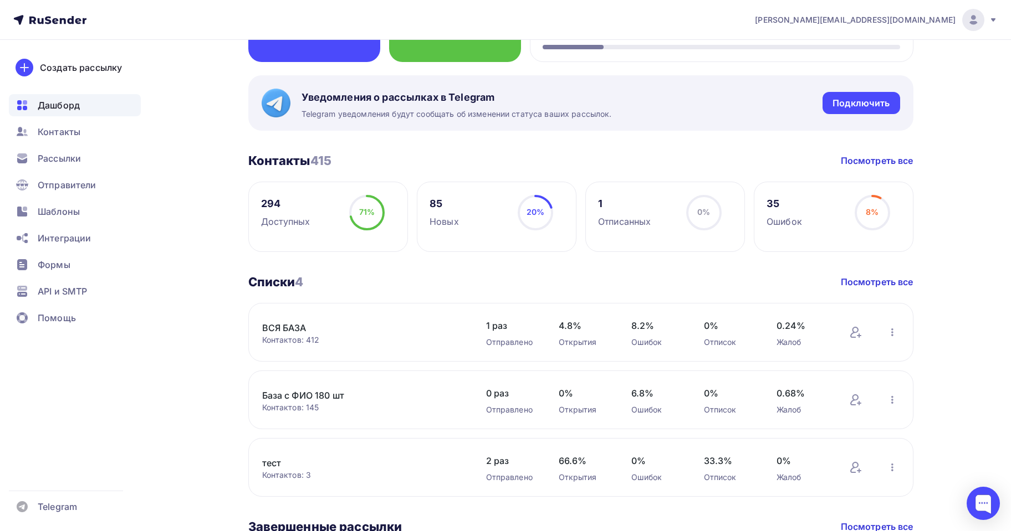
click at [283, 329] on link "ВСЯ БАЗА" at bounding box center [356, 327] width 188 height 13
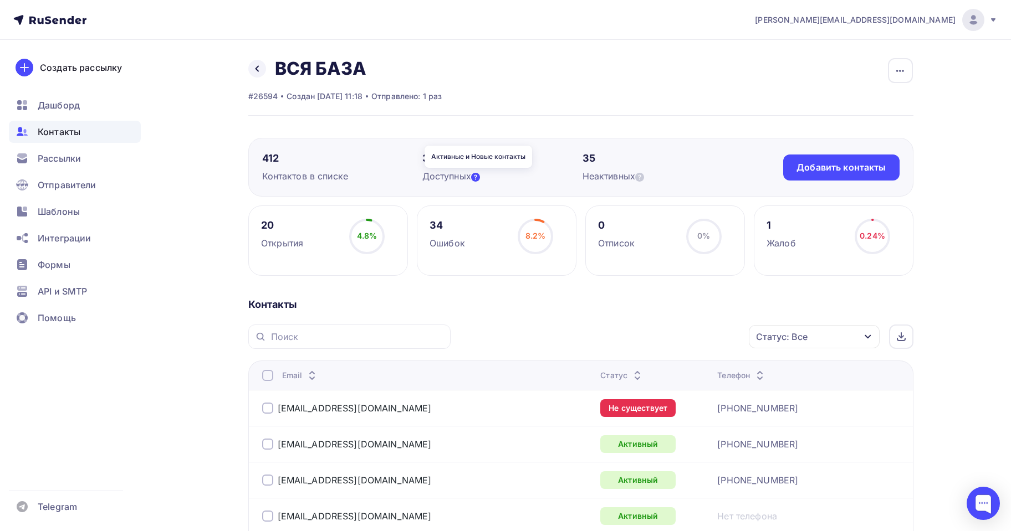
click at [480, 175] on icon at bounding box center [475, 177] width 9 height 9
click at [643, 180] on icon at bounding box center [639, 177] width 9 height 9
